Goal: Navigation & Orientation: Find specific page/section

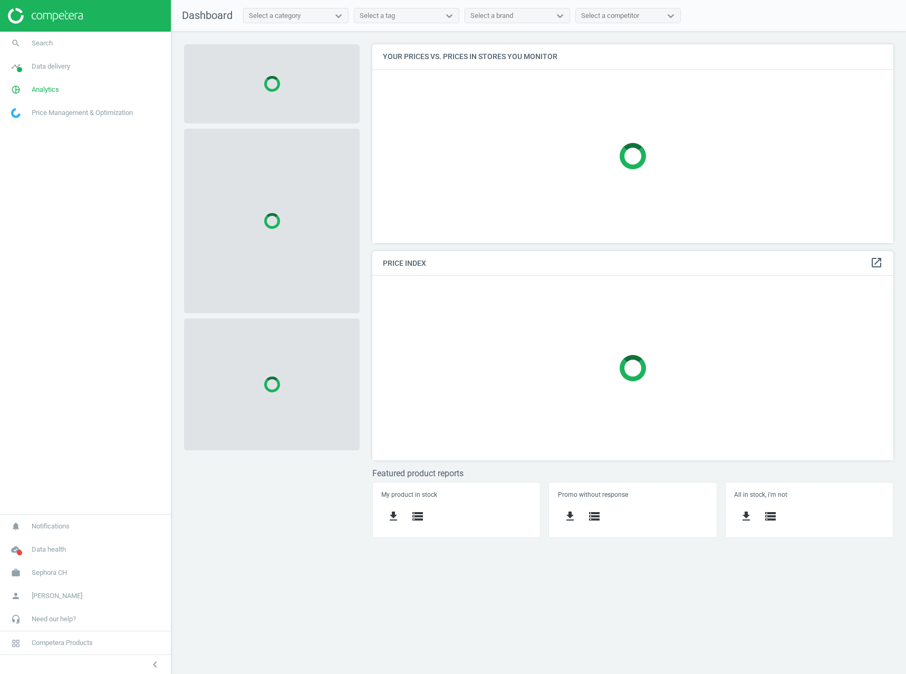
scroll to position [215, 537]
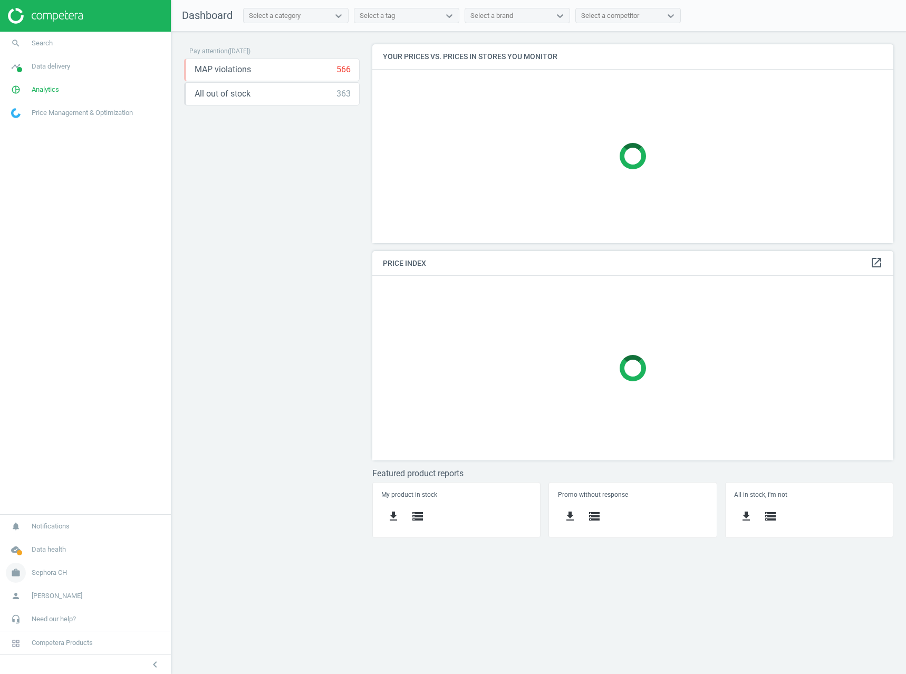
click at [47, 575] on span "Sephora CH" at bounding box center [49, 572] width 35 height 9
click at [55, 536] on link "Switch campaign" at bounding box center [85, 542] width 171 height 16
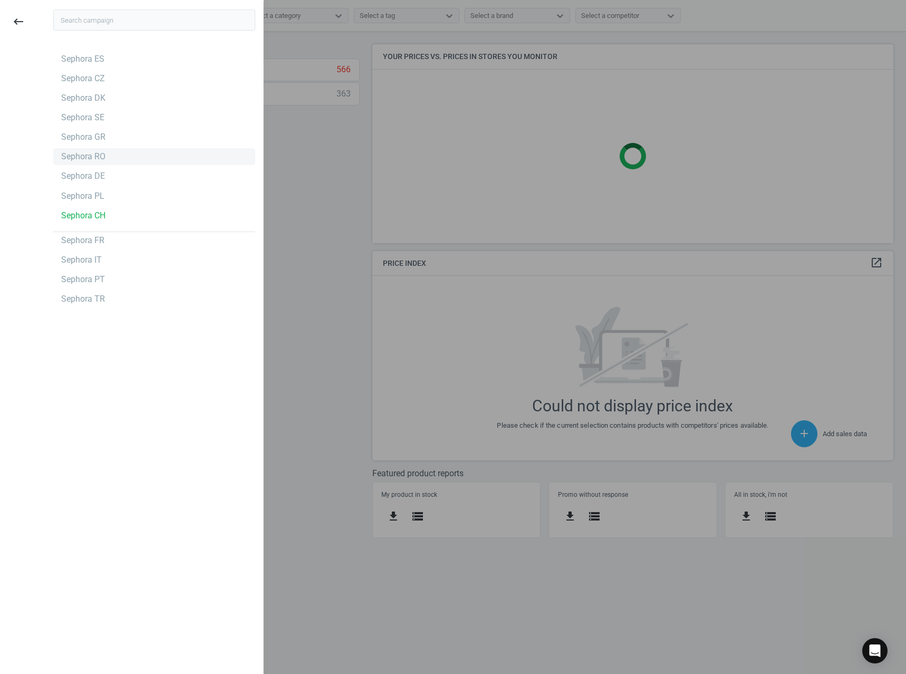
click at [100, 152] on div "Sephora RO" at bounding box center [83, 157] width 44 height 12
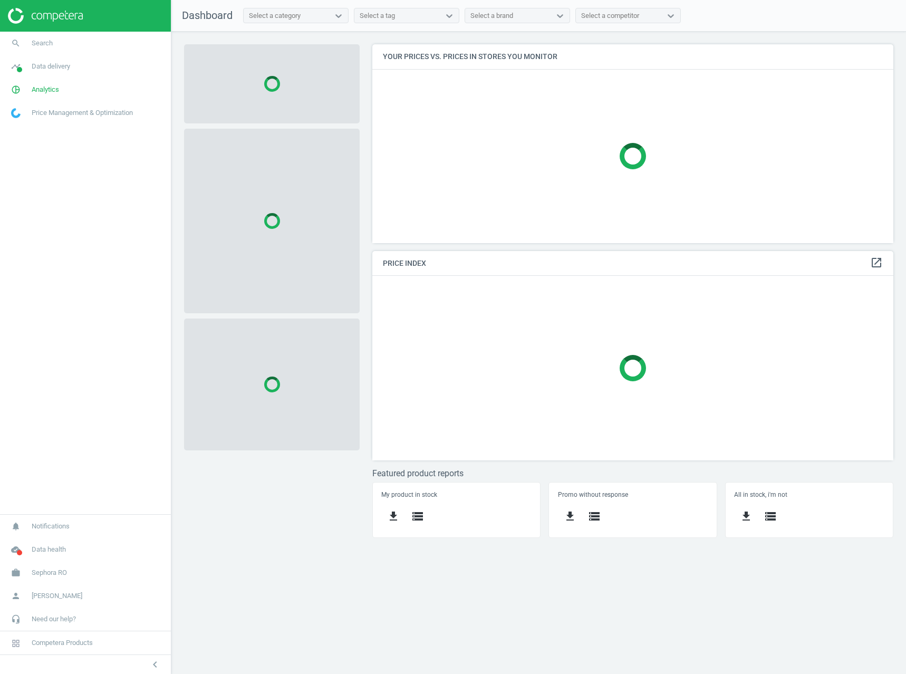
scroll to position [215, 537]
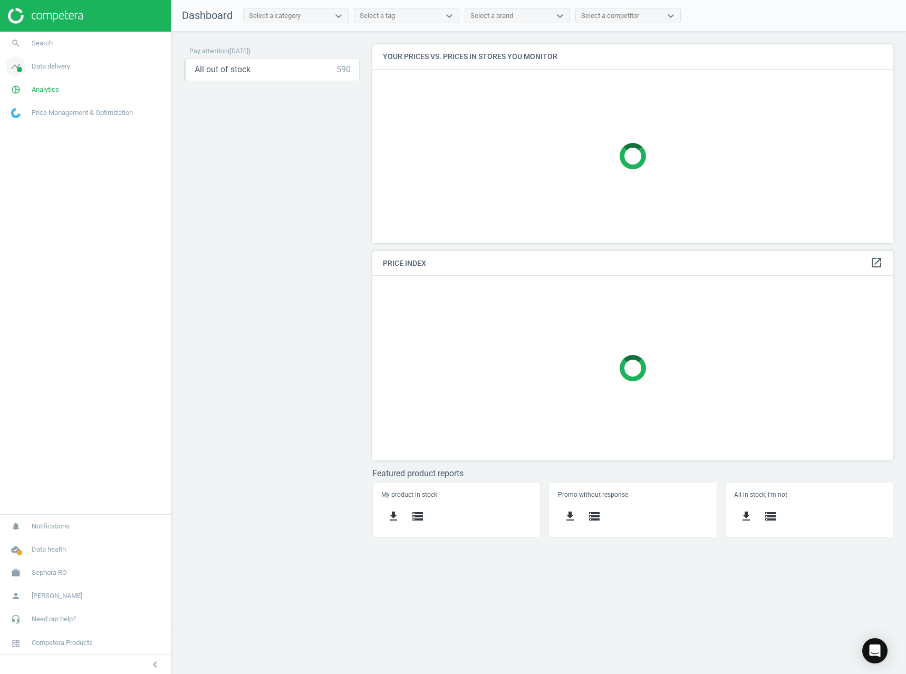
click at [73, 71] on link "timeline Data delivery" at bounding box center [85, 66] width 171 height 23
click at [32, 153] on link "Stores" at bounding box center [85, 153] width 171 height 16
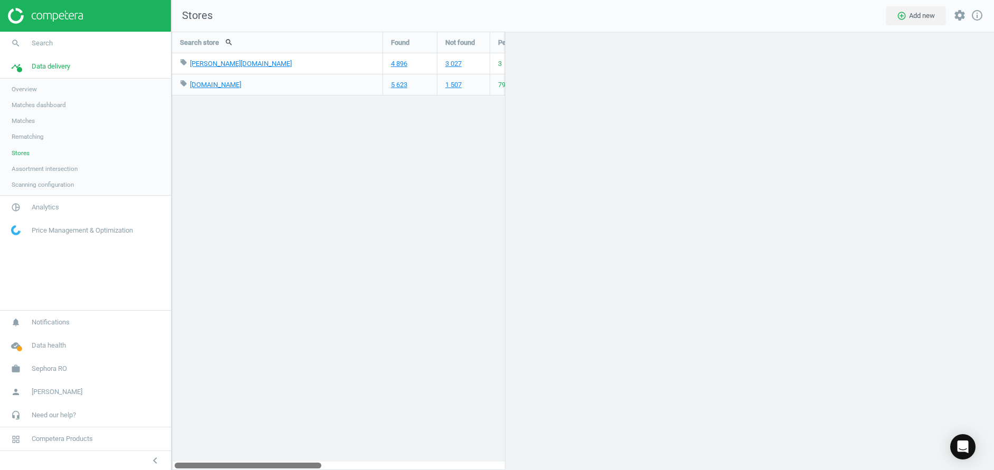
scroll to position [455, 839]
